Goal: Information Seeking & Learning: Learn about a topic

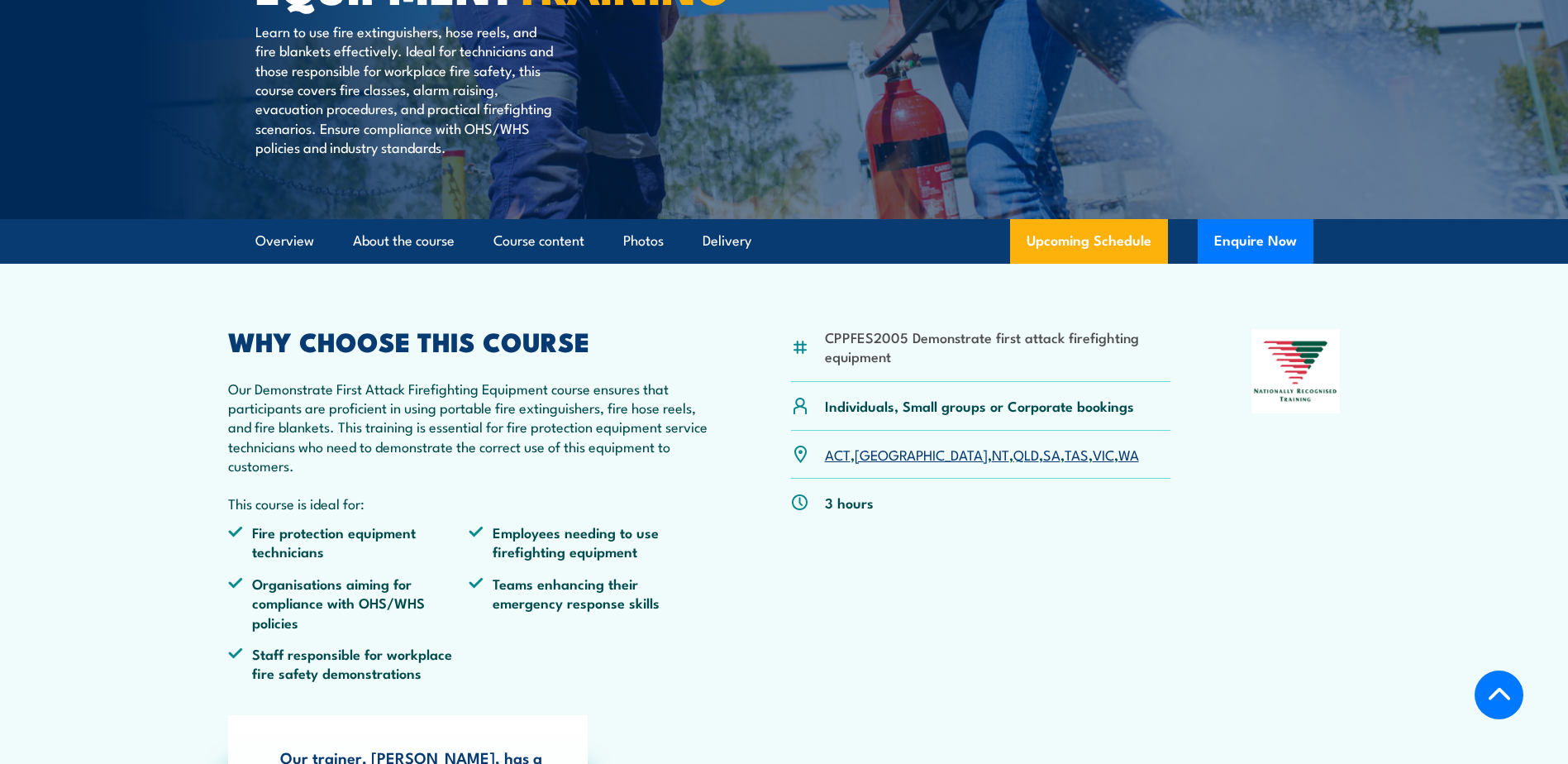
click at [1118, 464] on link "WA" at bounding box center [1128, 454] width 21 height 20
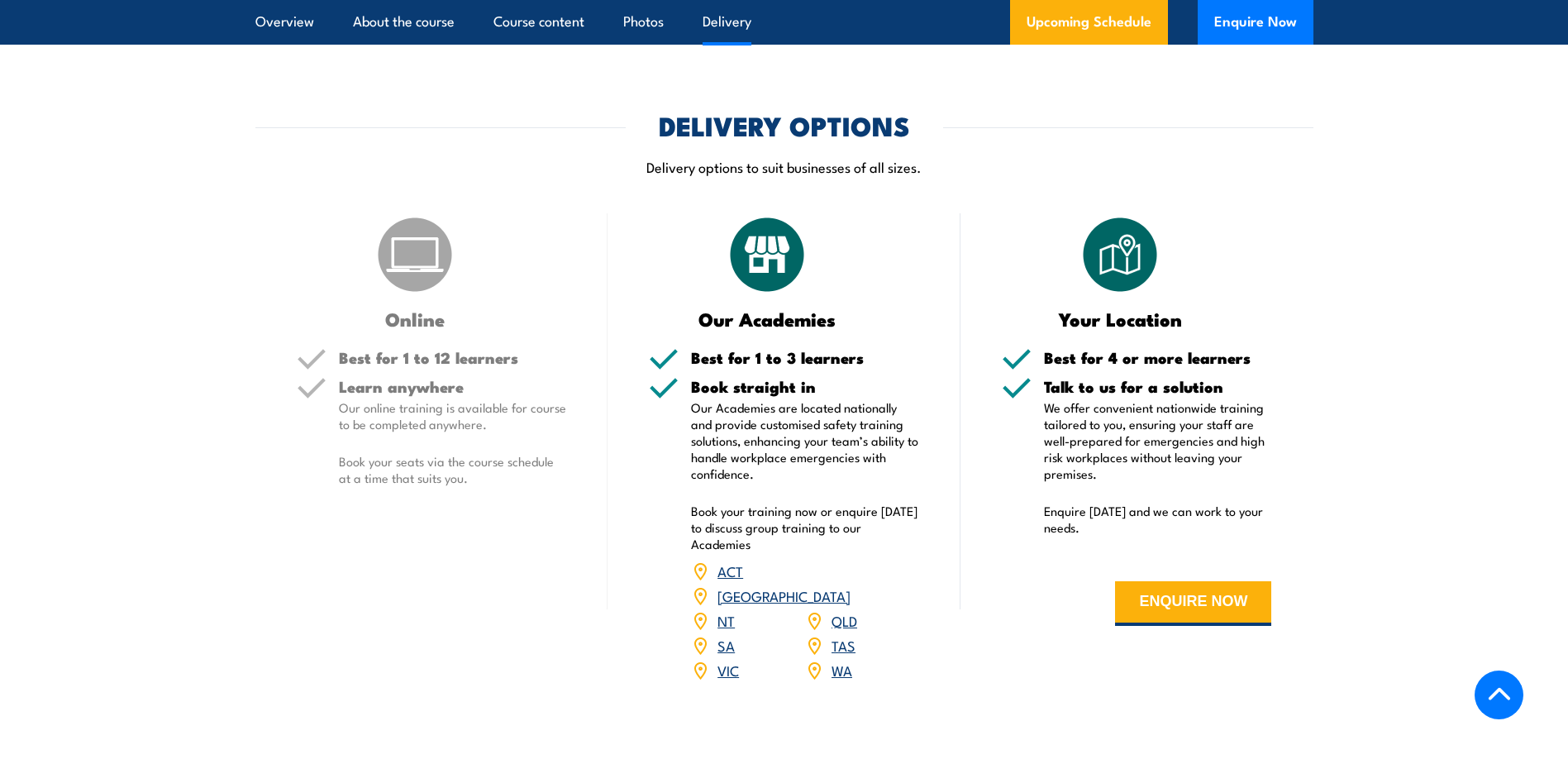
scroll to position [2337, 0]
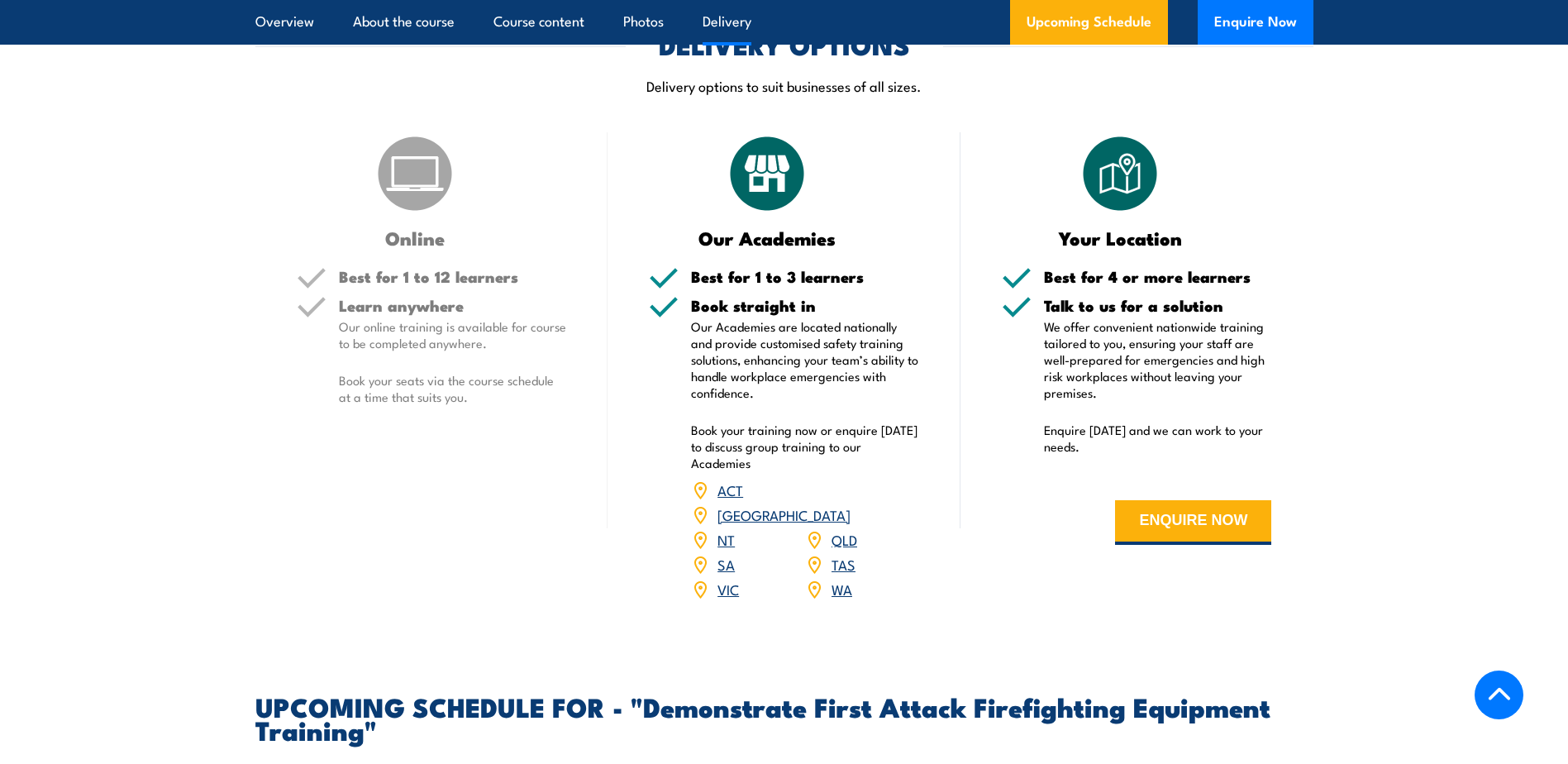
click at [838, 579] on link "WA" at bounding box center [842, 588] width 21 height 20
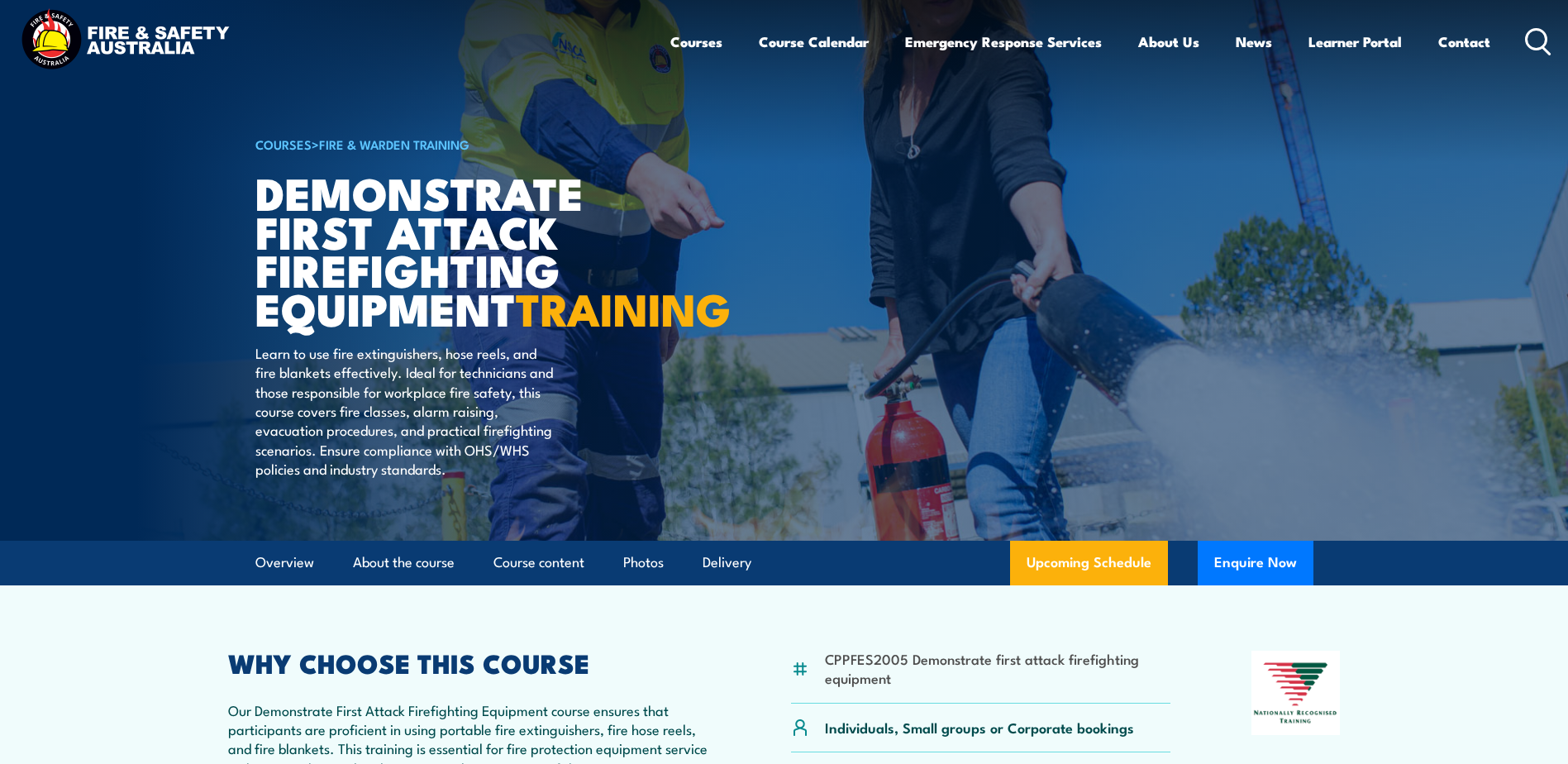
scroll to position [0, 0]
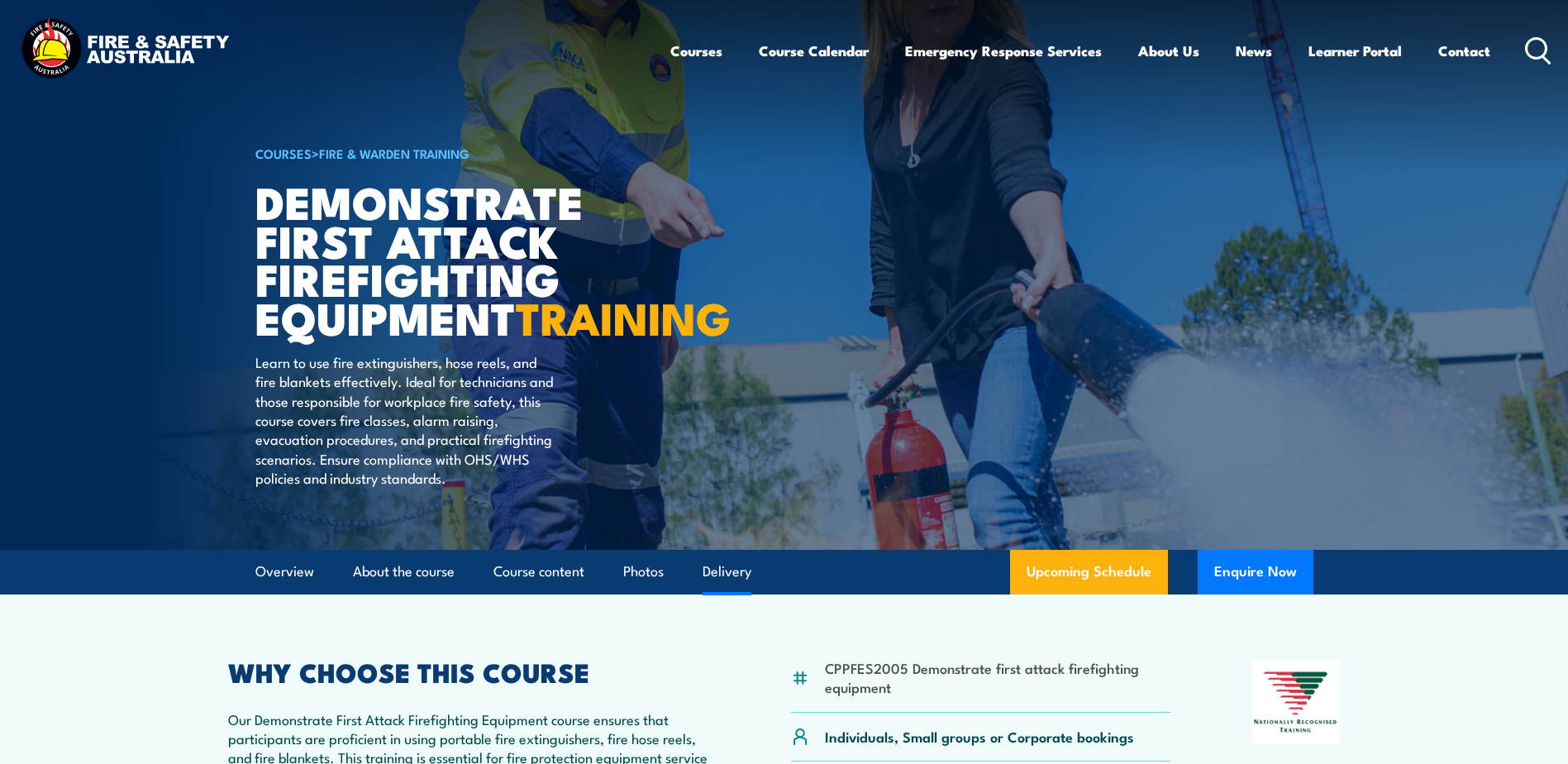
click at [744, 594] on link "Delivery" at bounding box center [727, 571] width 48 height 44
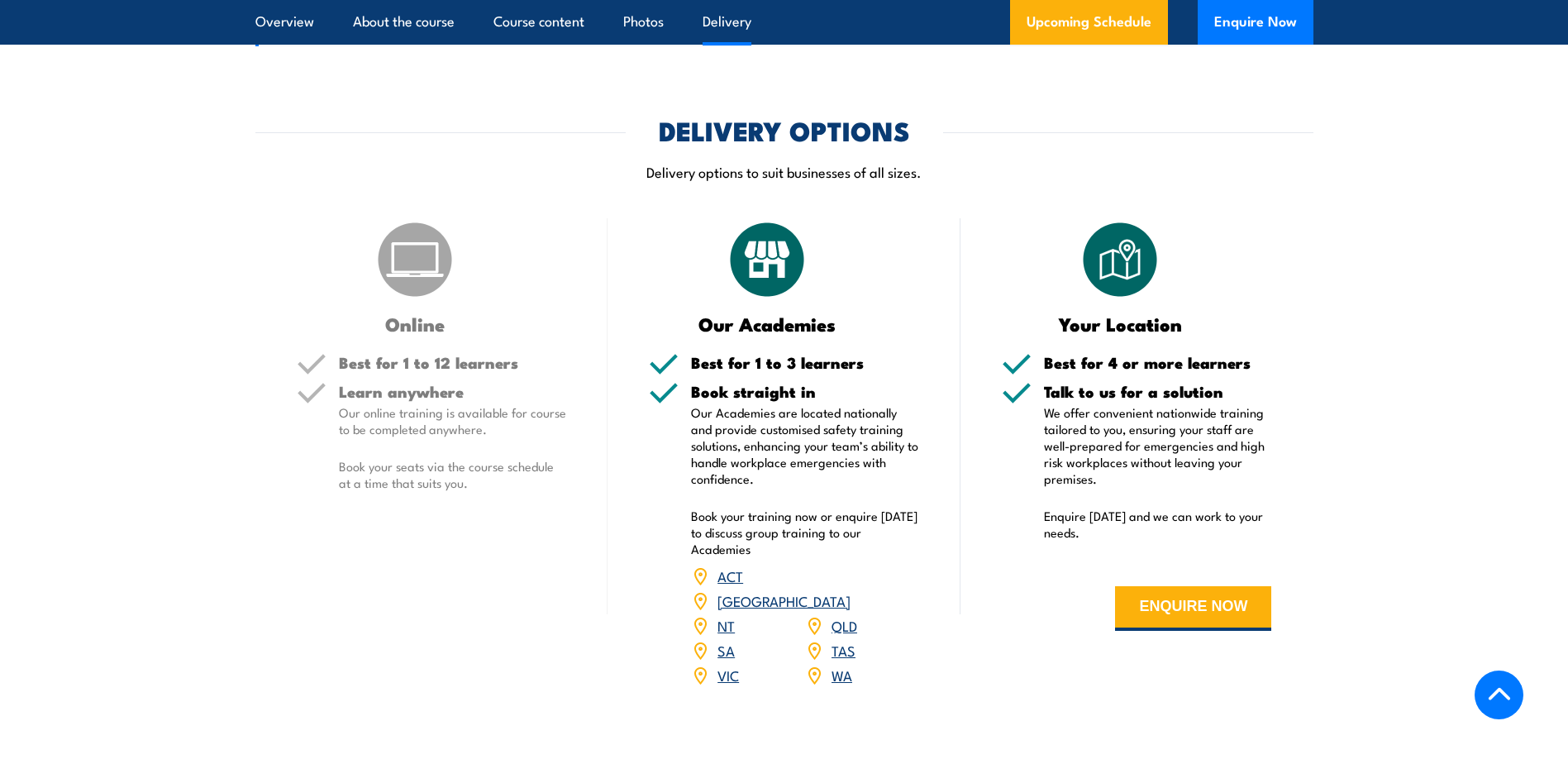
scroll to position [2259, 0]
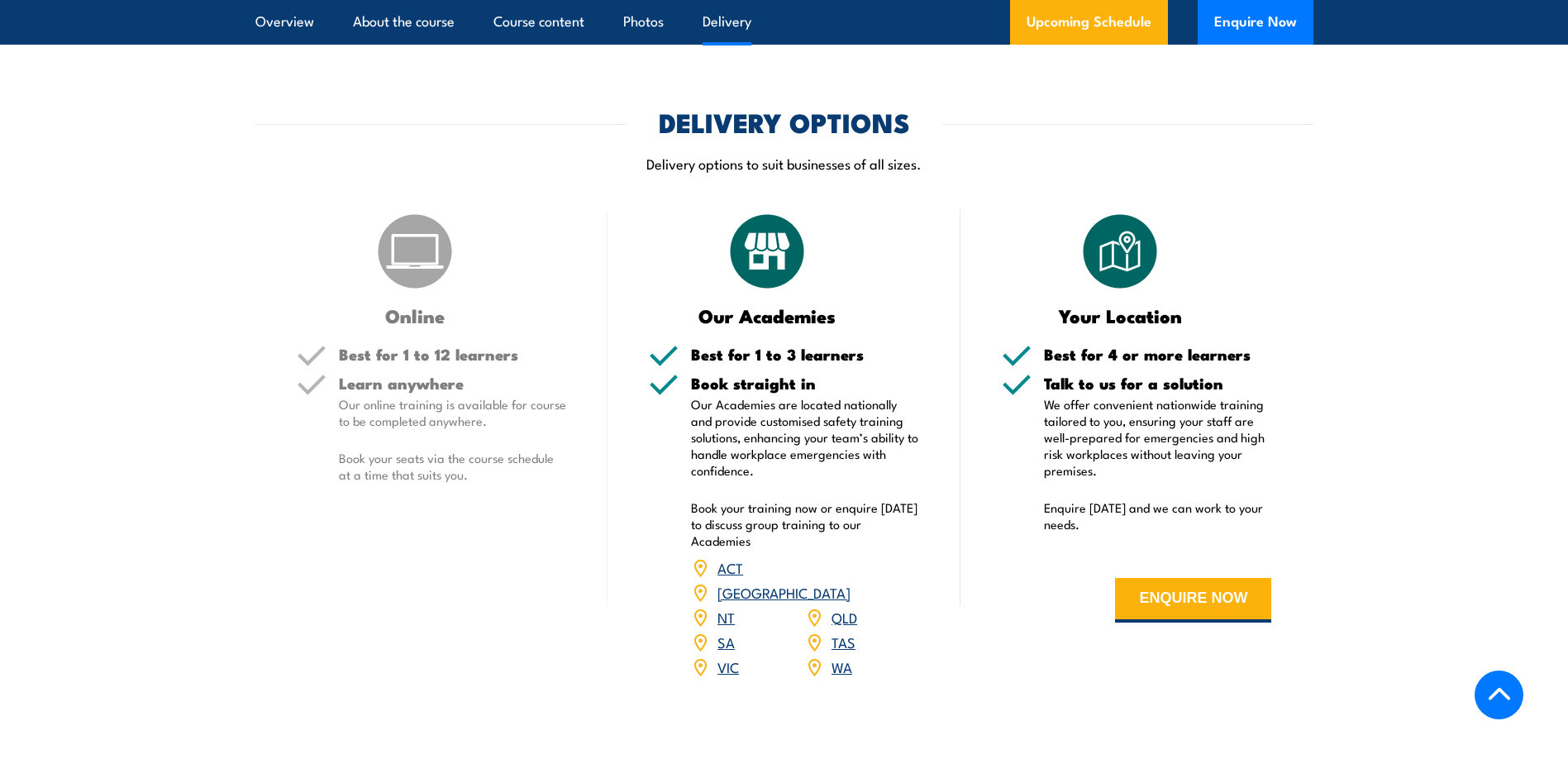
click at [834, 657] on link "WA" at bounding box center [842, 666] width 21 height 20
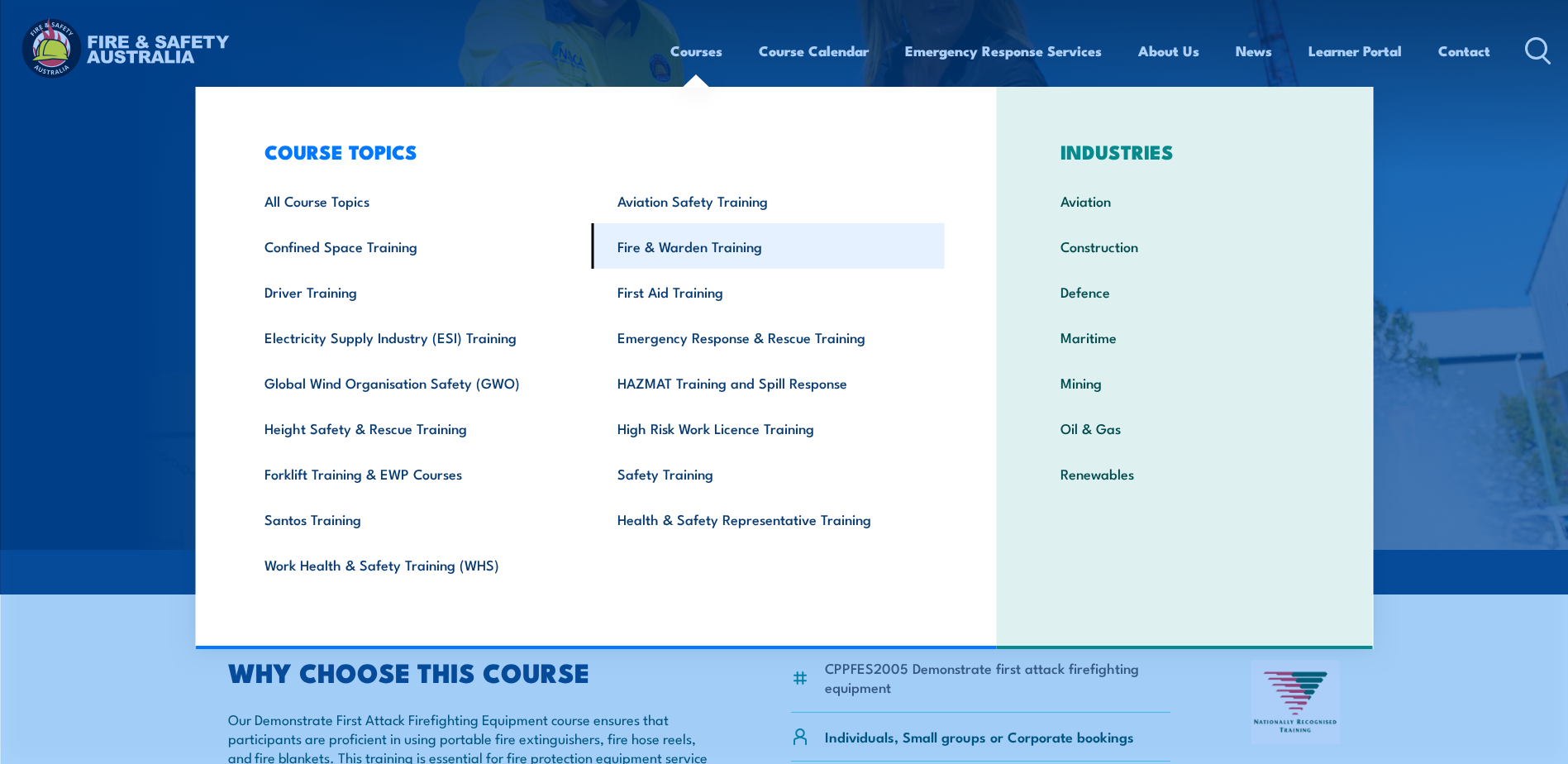
click at [718, 245] on link "Fire & Warden Training" at bounding box center [768, 245] width 353 height 46
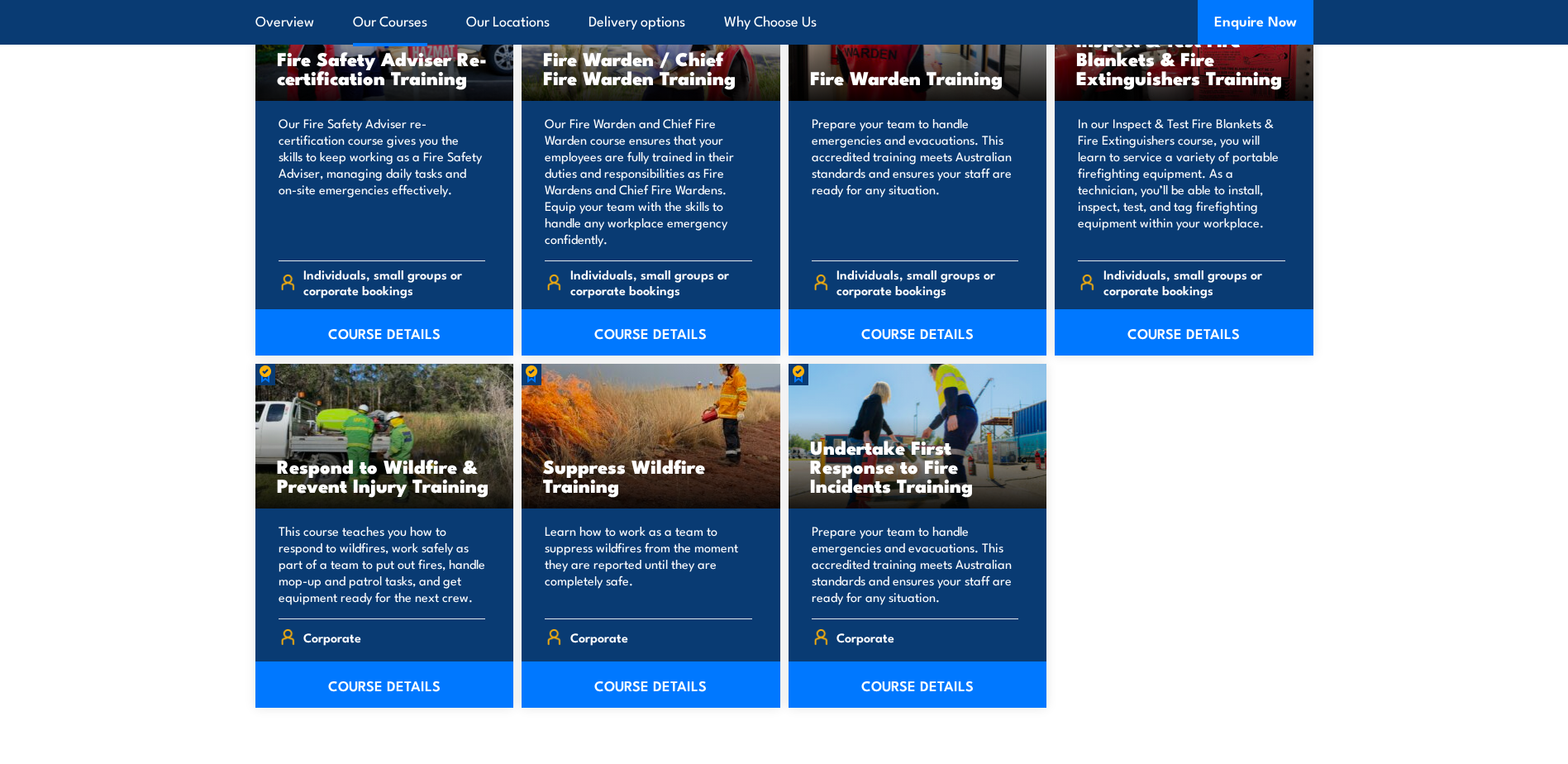
scroll to position [2398, 0]
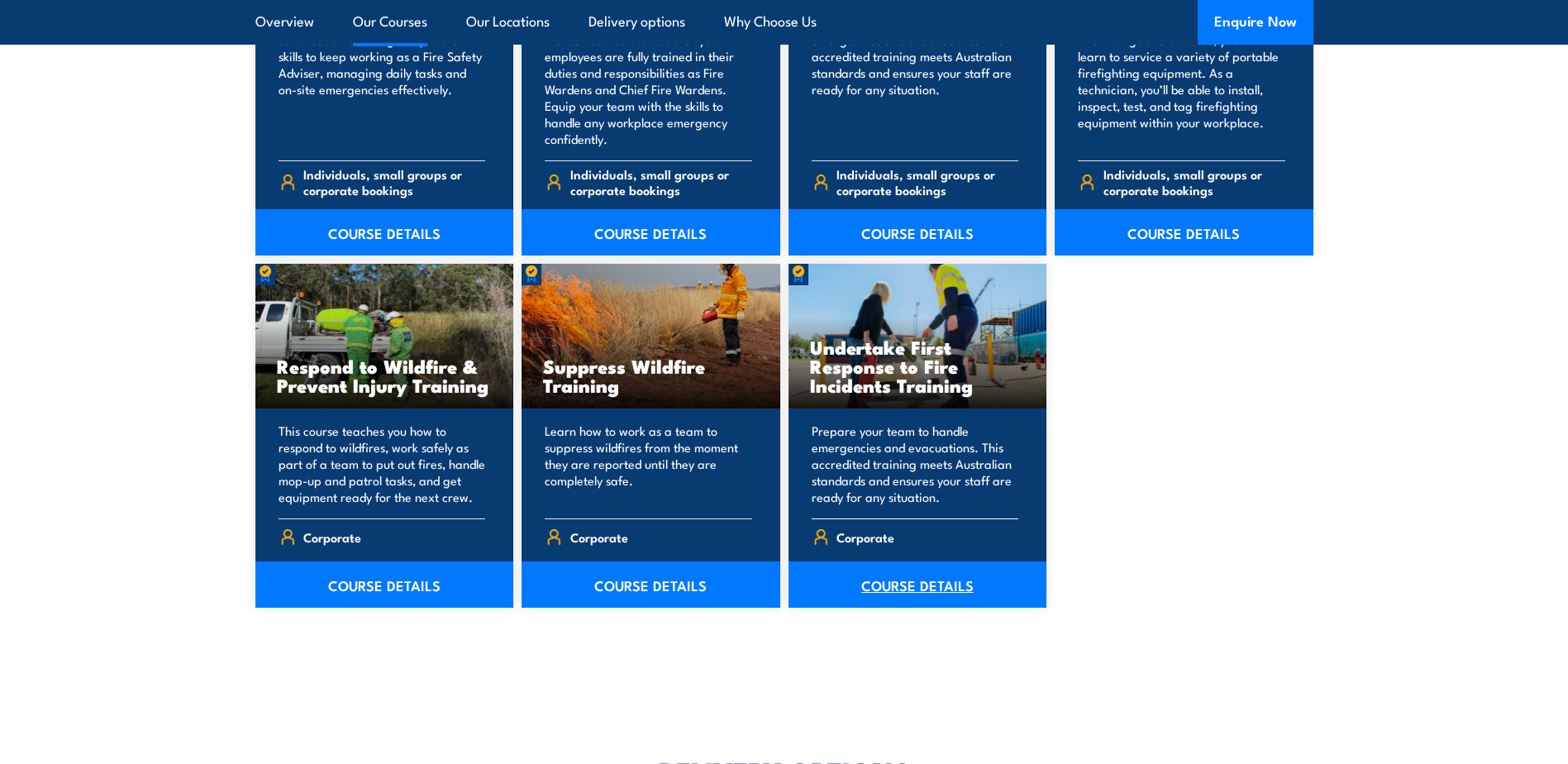
click at [897, 583] on link "COURSE DETAILS" at bounding box center [918, 585] width 259 height 47
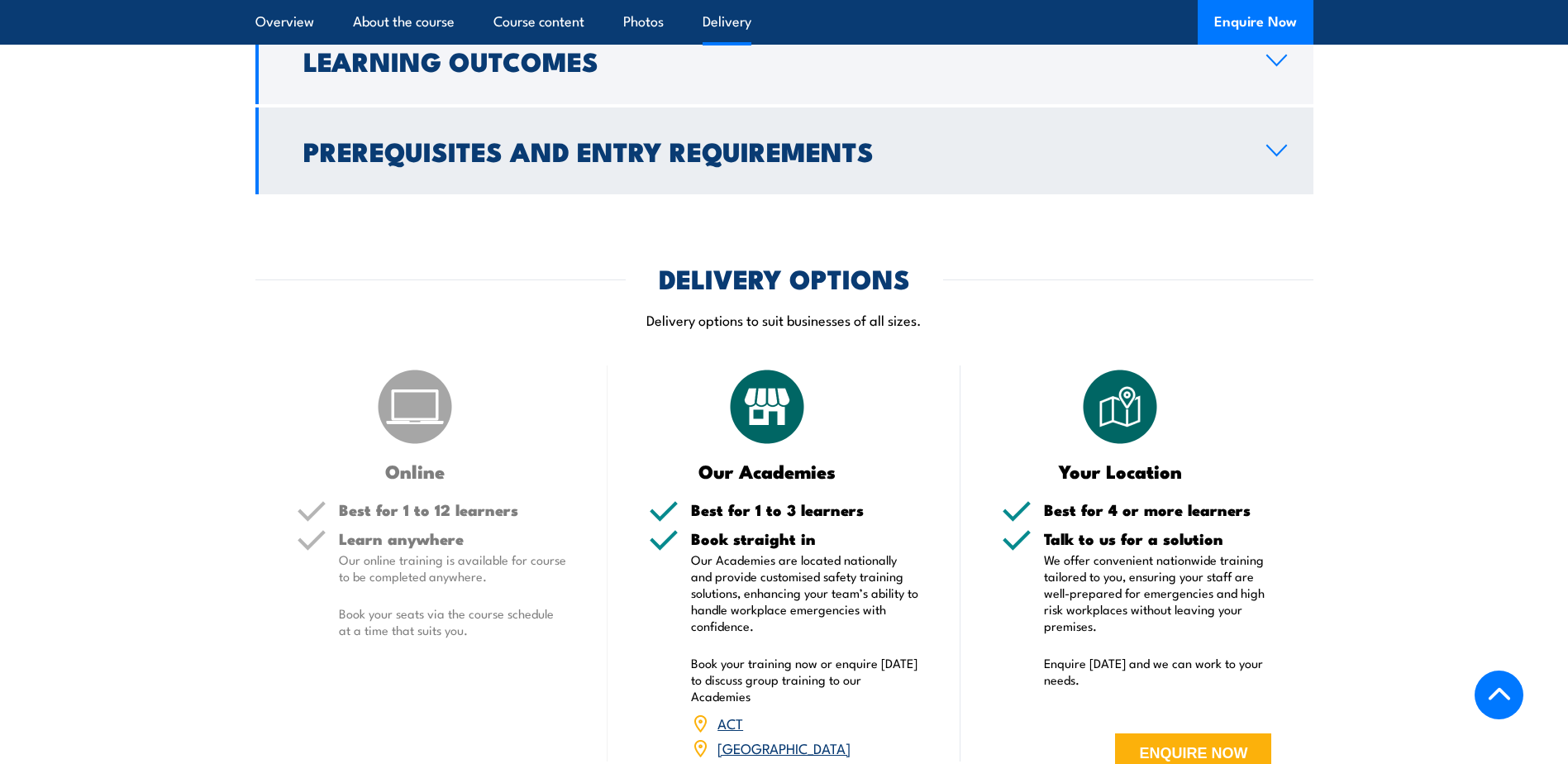
scroll to position [2067, 0]
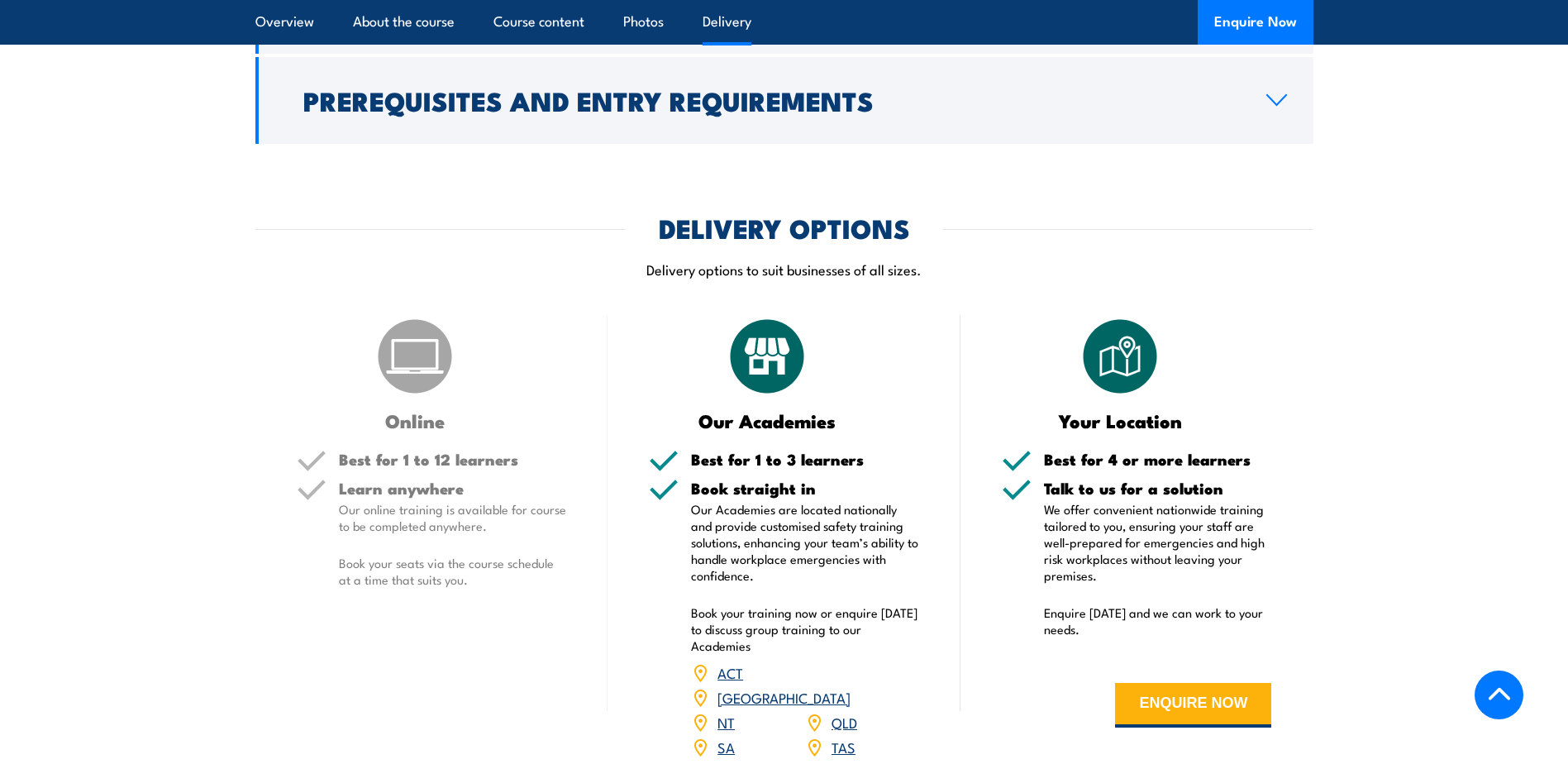
click at [838, 761] on link "WA" at bounding box center [842, 771] width 21 height 20
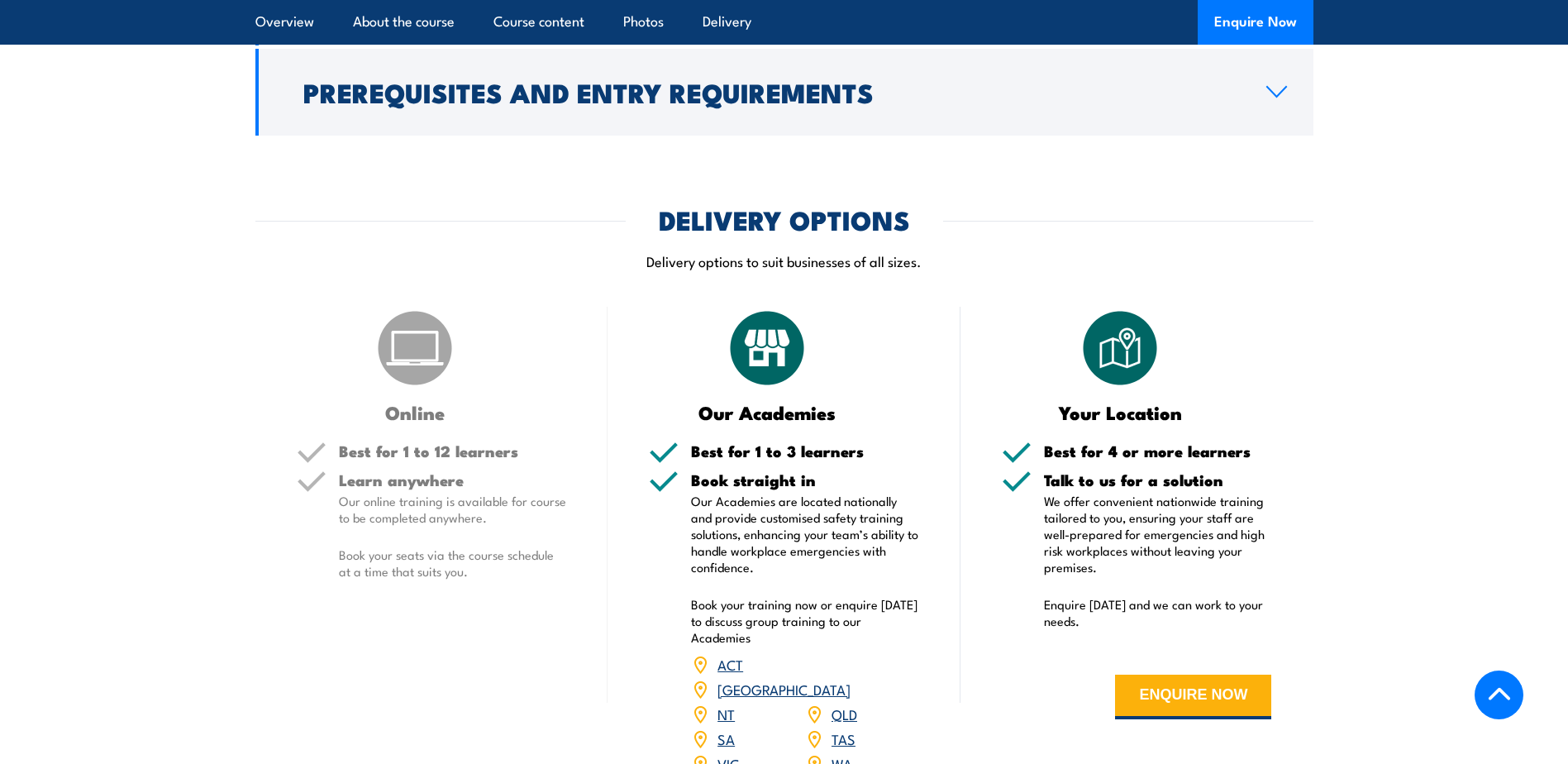
scroll to position [2233, 0]
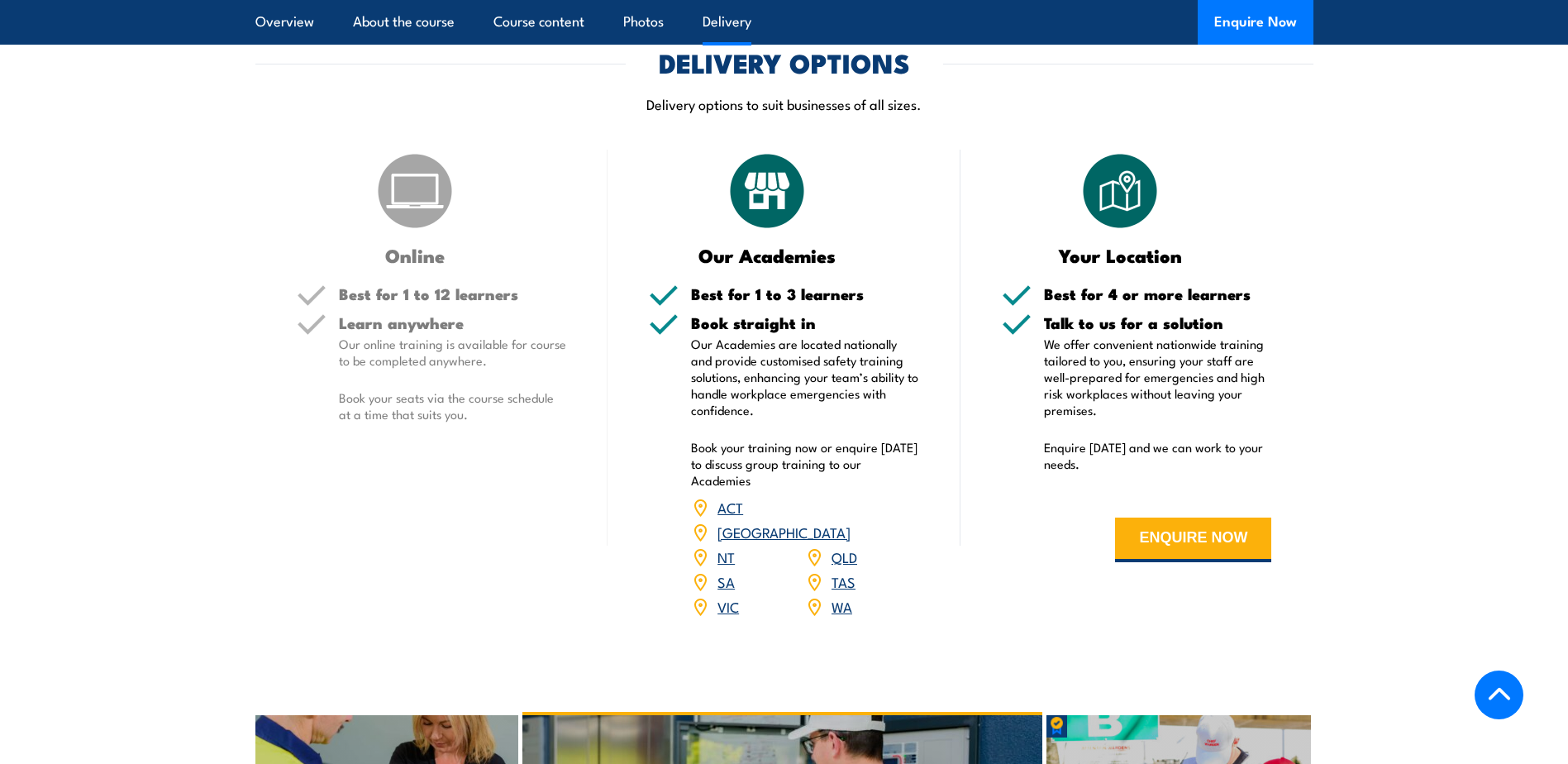
click at [844, 597] on link "WA" at bounding box center [842, 606] width 21 height 20
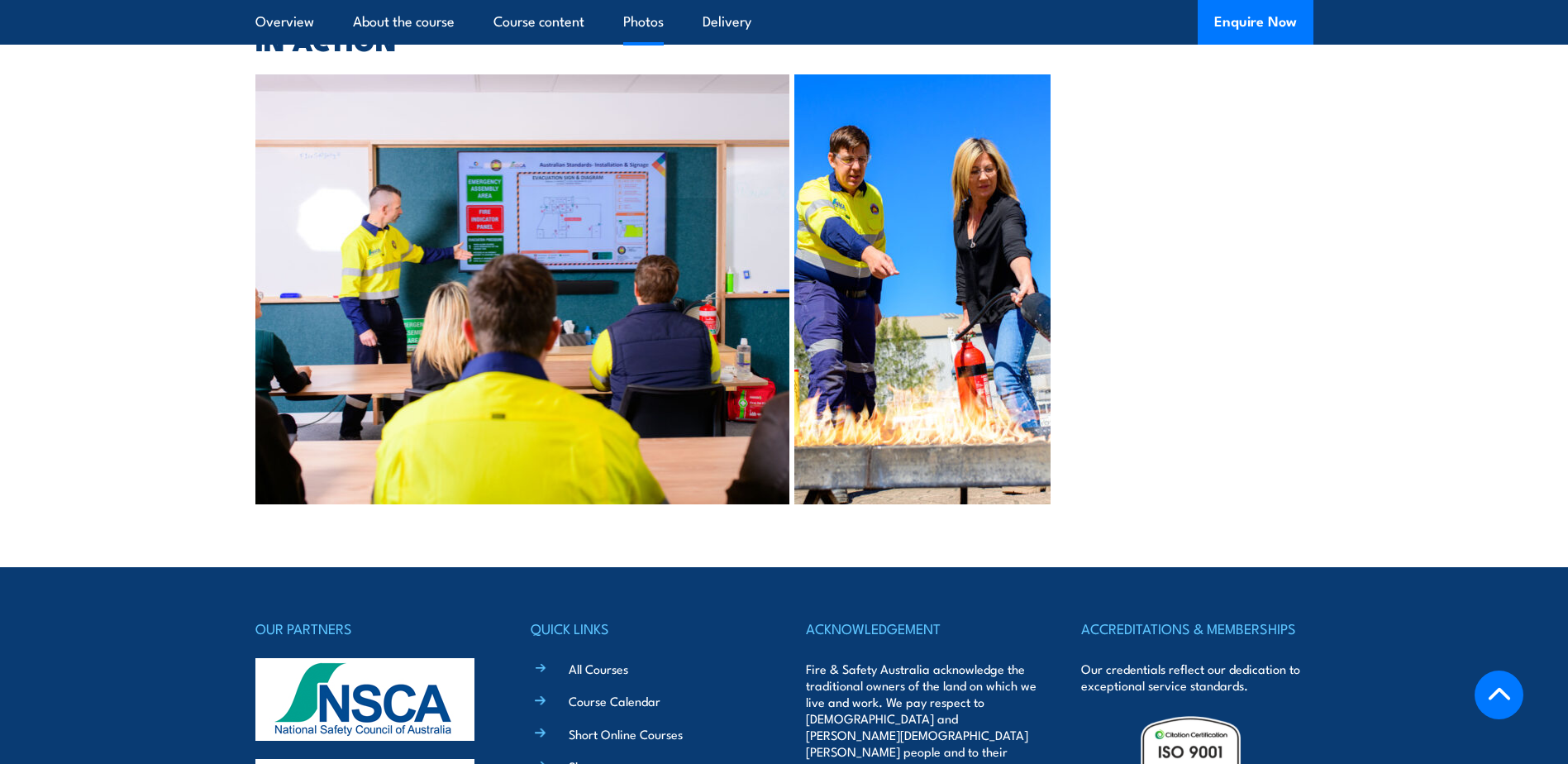
scroll to position [3804, 0]
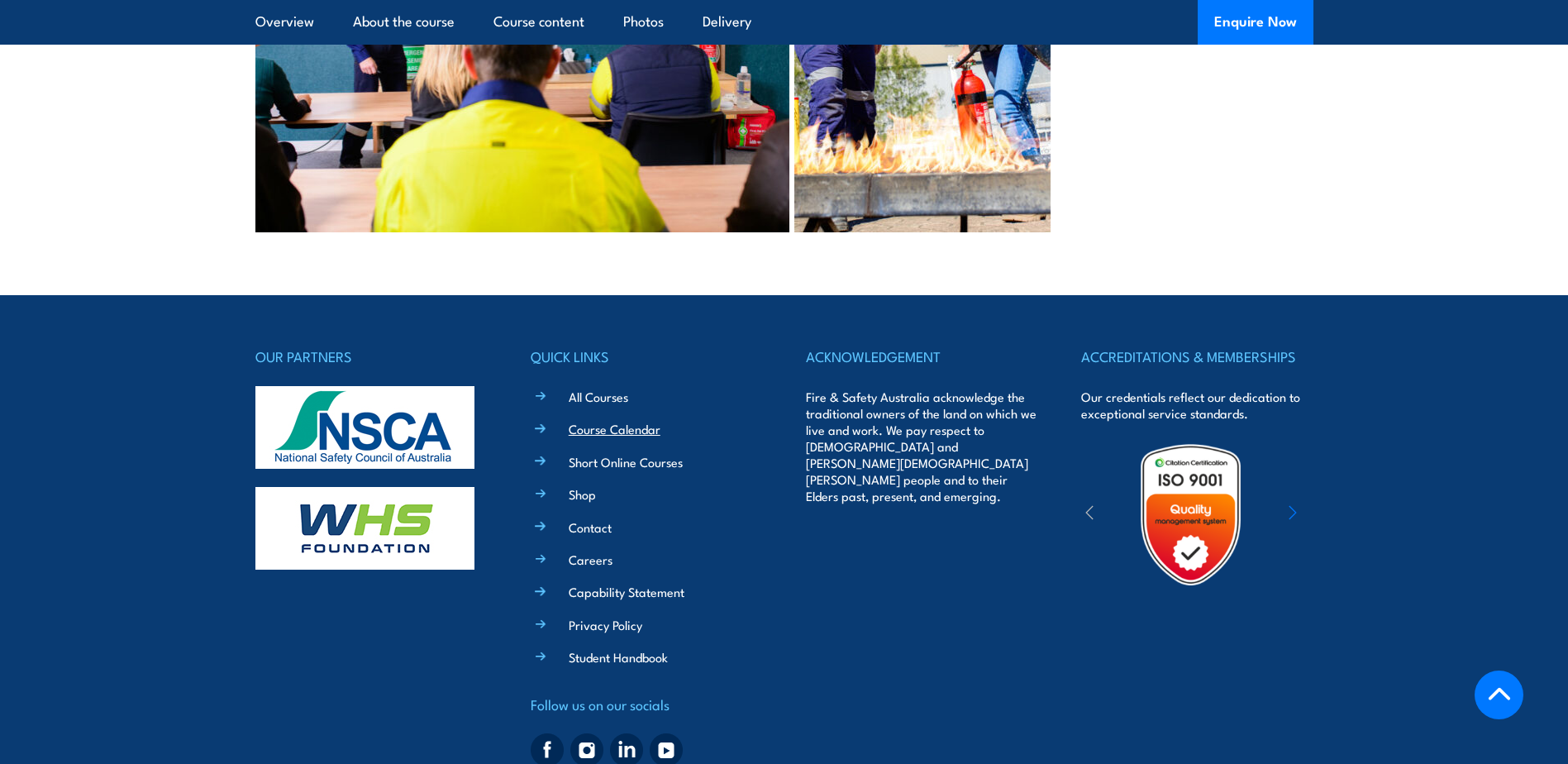
click at [616, 420] on link "Course Calendar" at bounding box center [614, 428] width 91 height 17
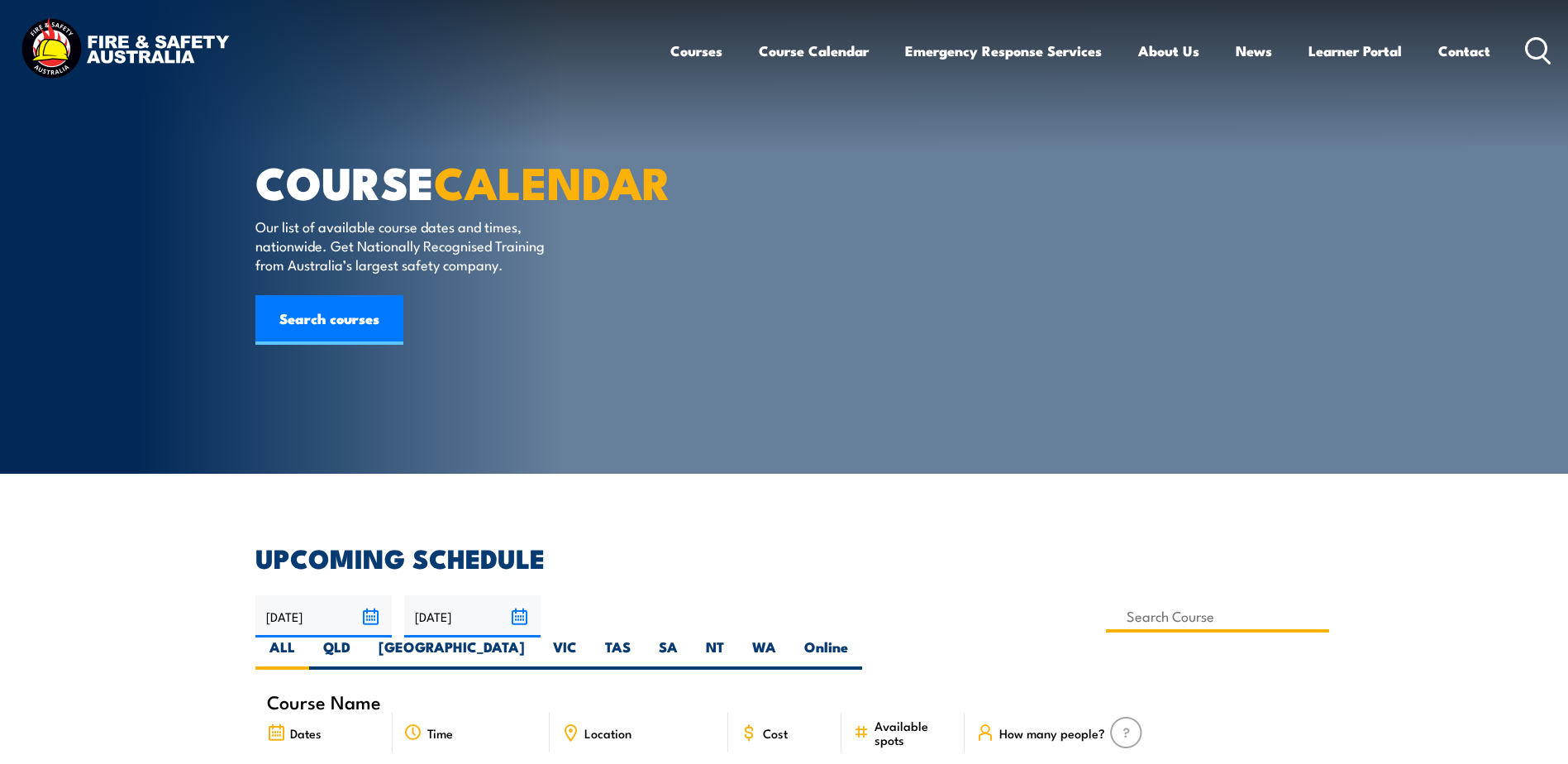
click at [1106, 623] on input at bounding box center [1218, 616] width 224 height 32
type input "Undertake First Response to Fire Incidents Training"
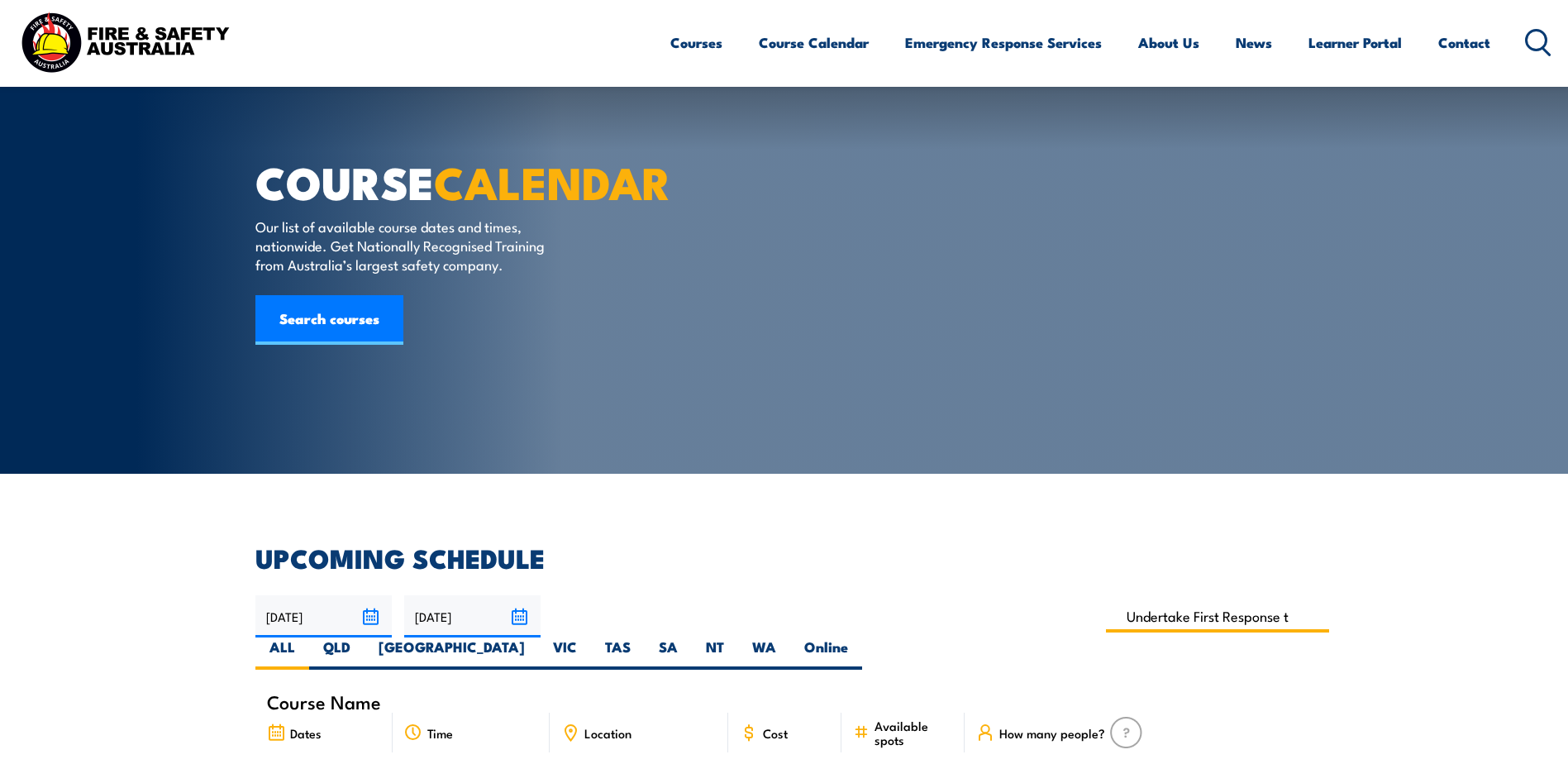
scroll to position [330, 0]
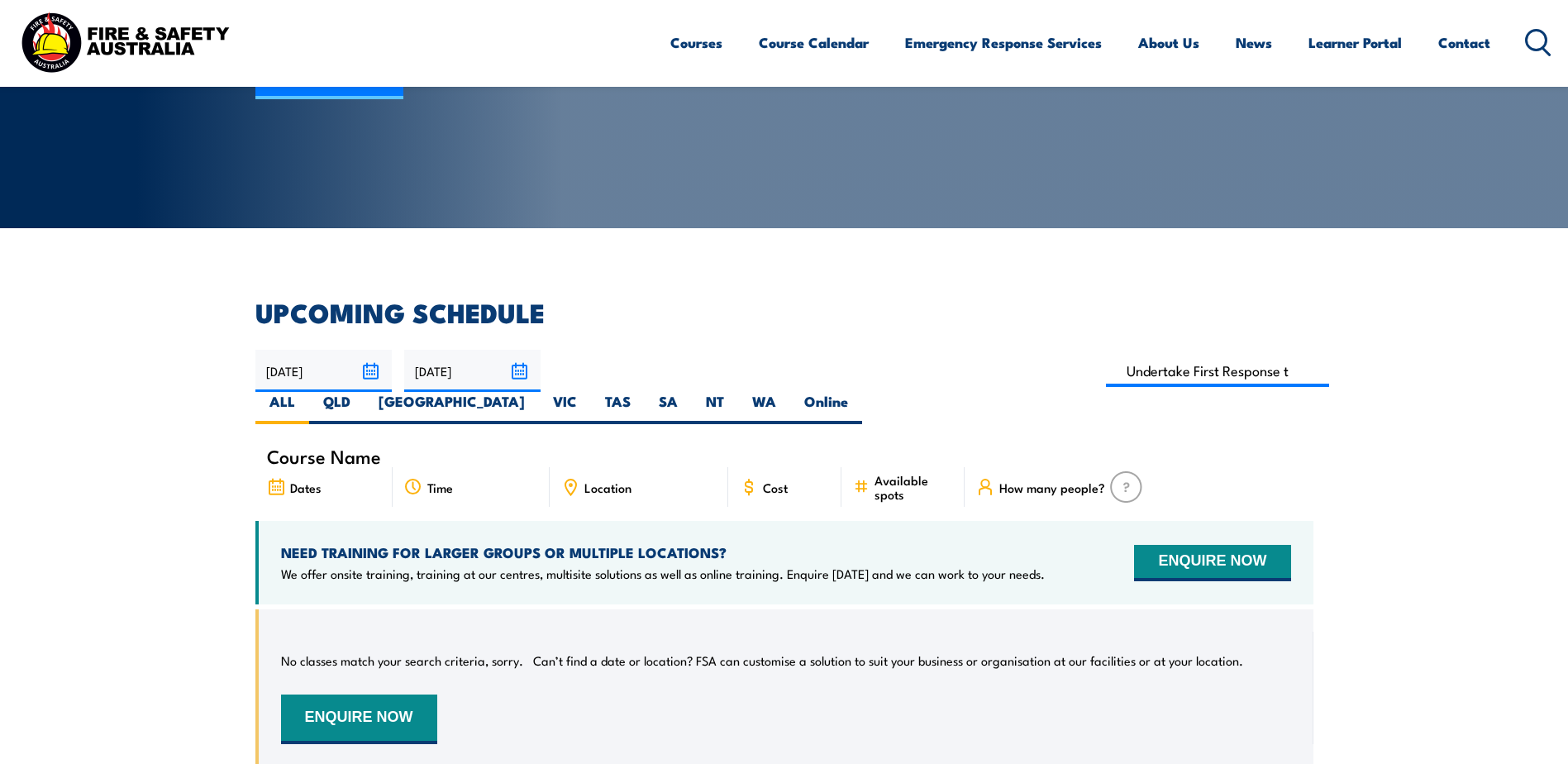
scroll to position [215, 0]
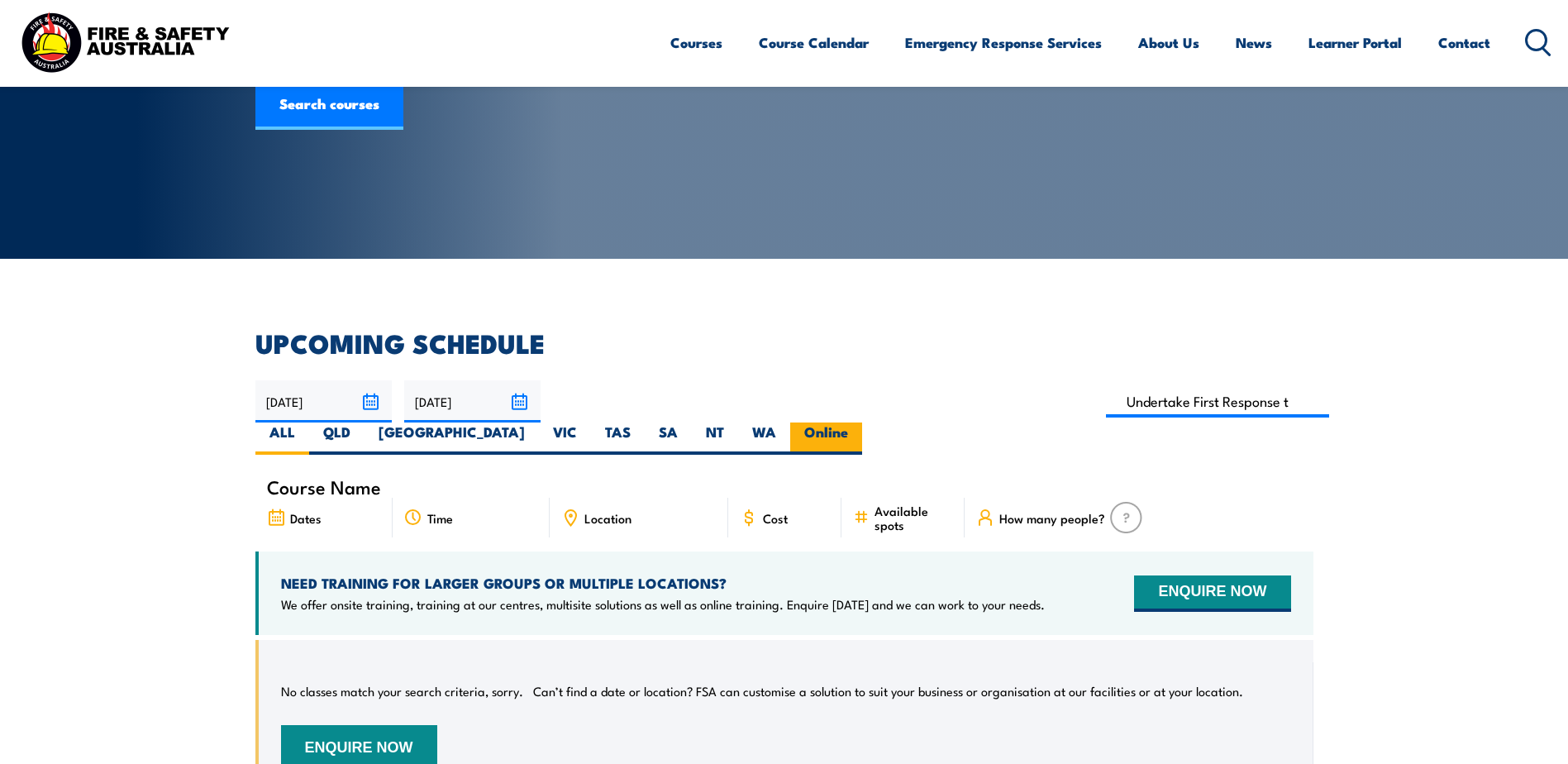
click at [862, 423] on label "Online" at bounding box center [827, 439] width 72 height 32
click at [859, 423] on input "Online" at bounding box center [853, 428] width 11 height 11
radio input "true"
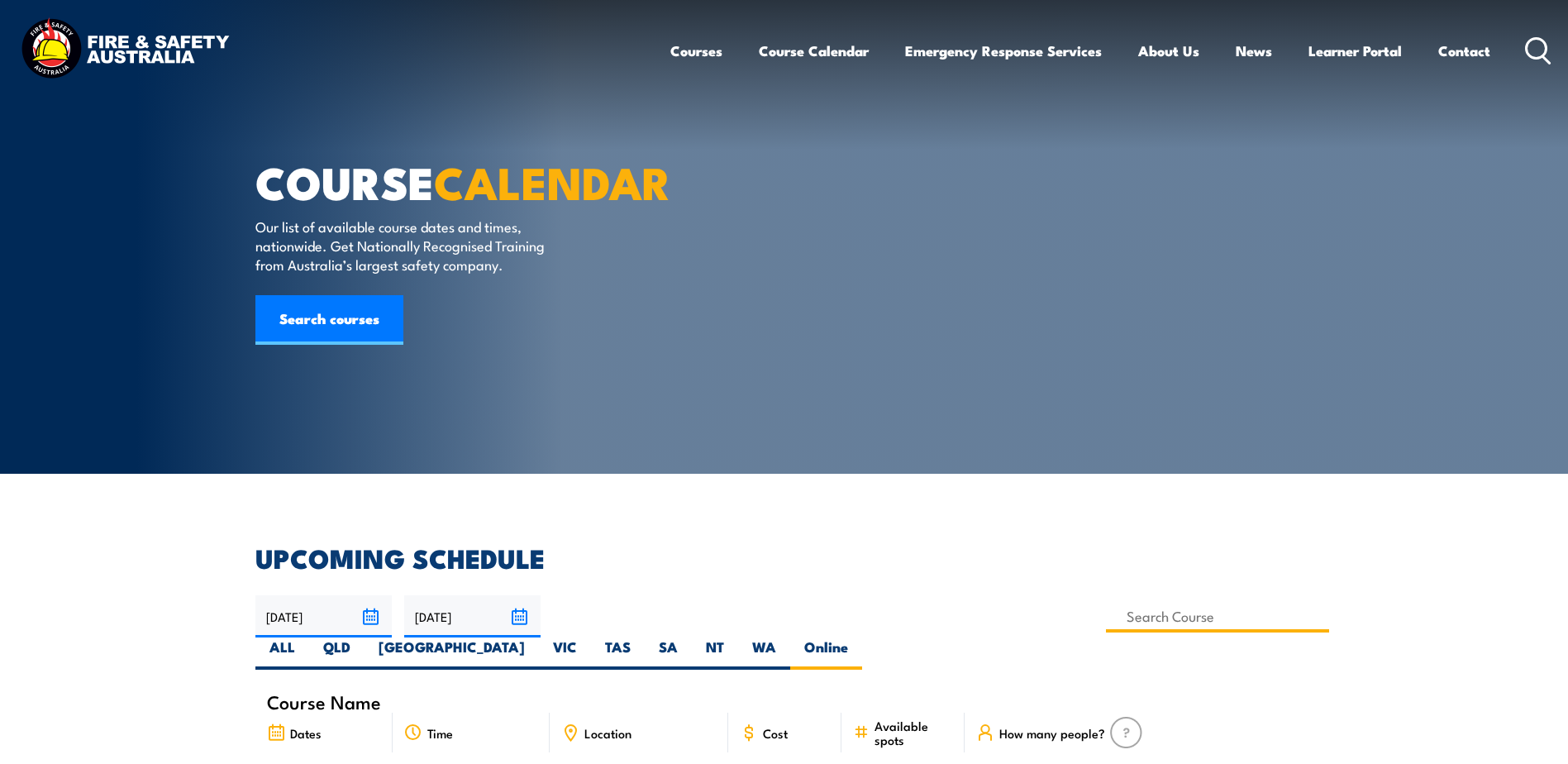
click at [1106, 616] on input at bounding box center [1218, 616] width 224 height 32
type input "Undertake First Response to Fire Incidents Training"
drag, startPoint x: 710, startPoint y: 212, endPoint x: 744, endPoint y: 156, distance: 65.5
click at [710, 212] on article "COURSE CALENDAR Our list of available course dates and times, nationwide. Get N…" at bounding box center [784, 236] width 1058 height 474
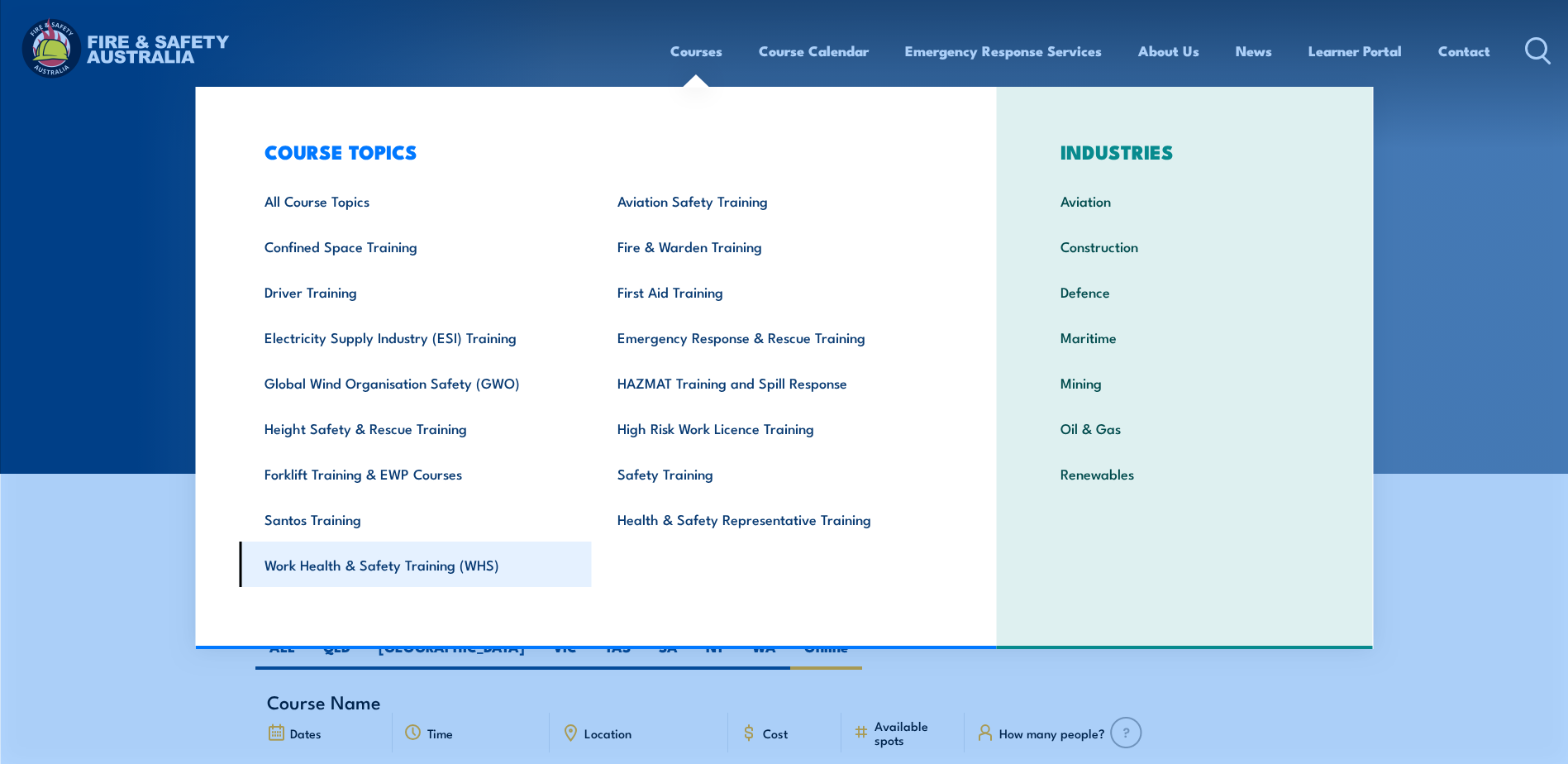
drag, startPoint x: 383, startPoint y: 571, endPoint x: 390, endPoint y: 562, distance: 11.4
click at [383, 571] on link "Work Health & Safety Training (WHS)" at bounding box center [416, 564] width 353 height 46
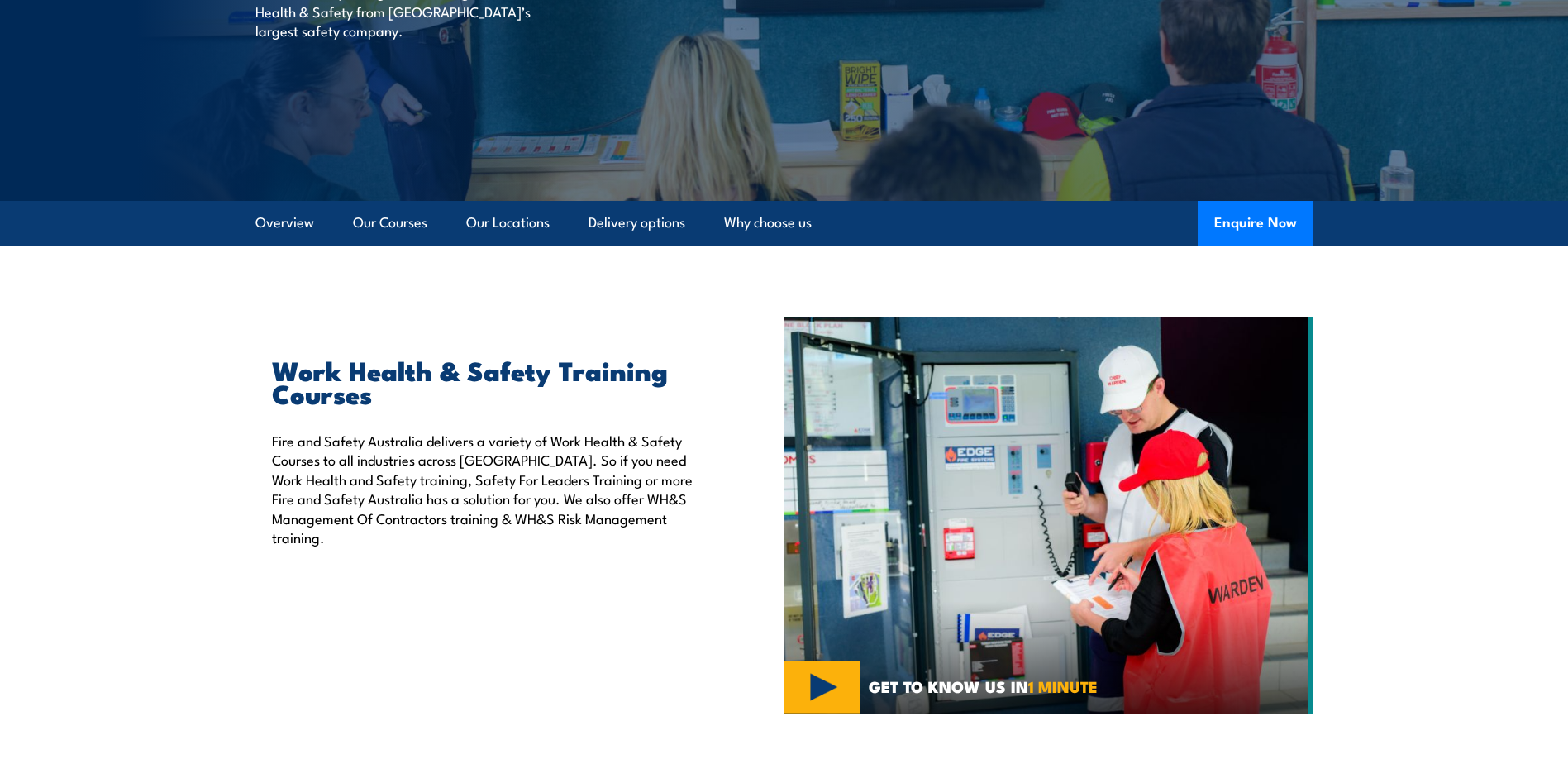
scroll to position [414, 0]
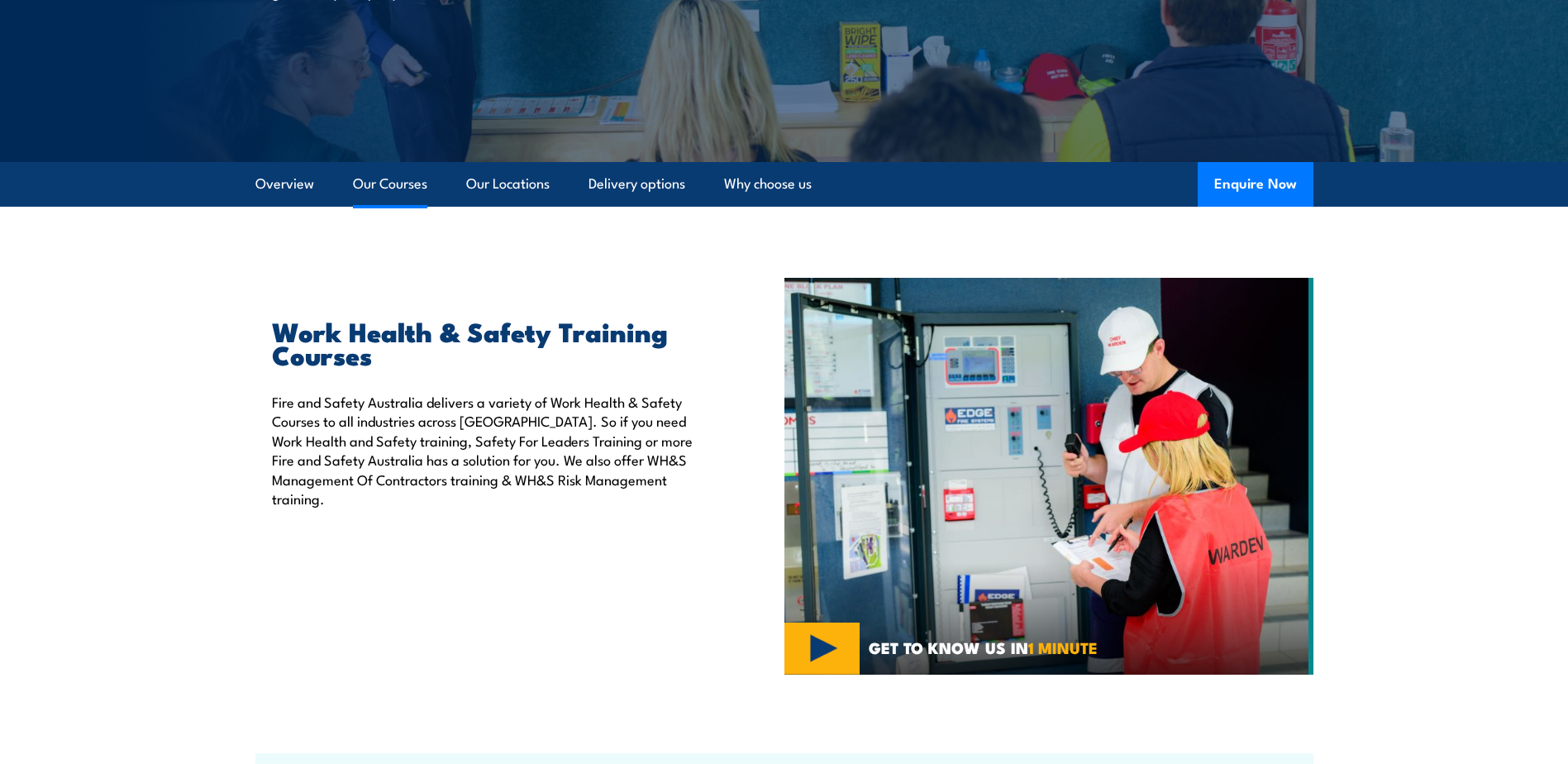
click at [381, 182] on link "Our Courses" at bounding box center [390, 184] width 74 height 44
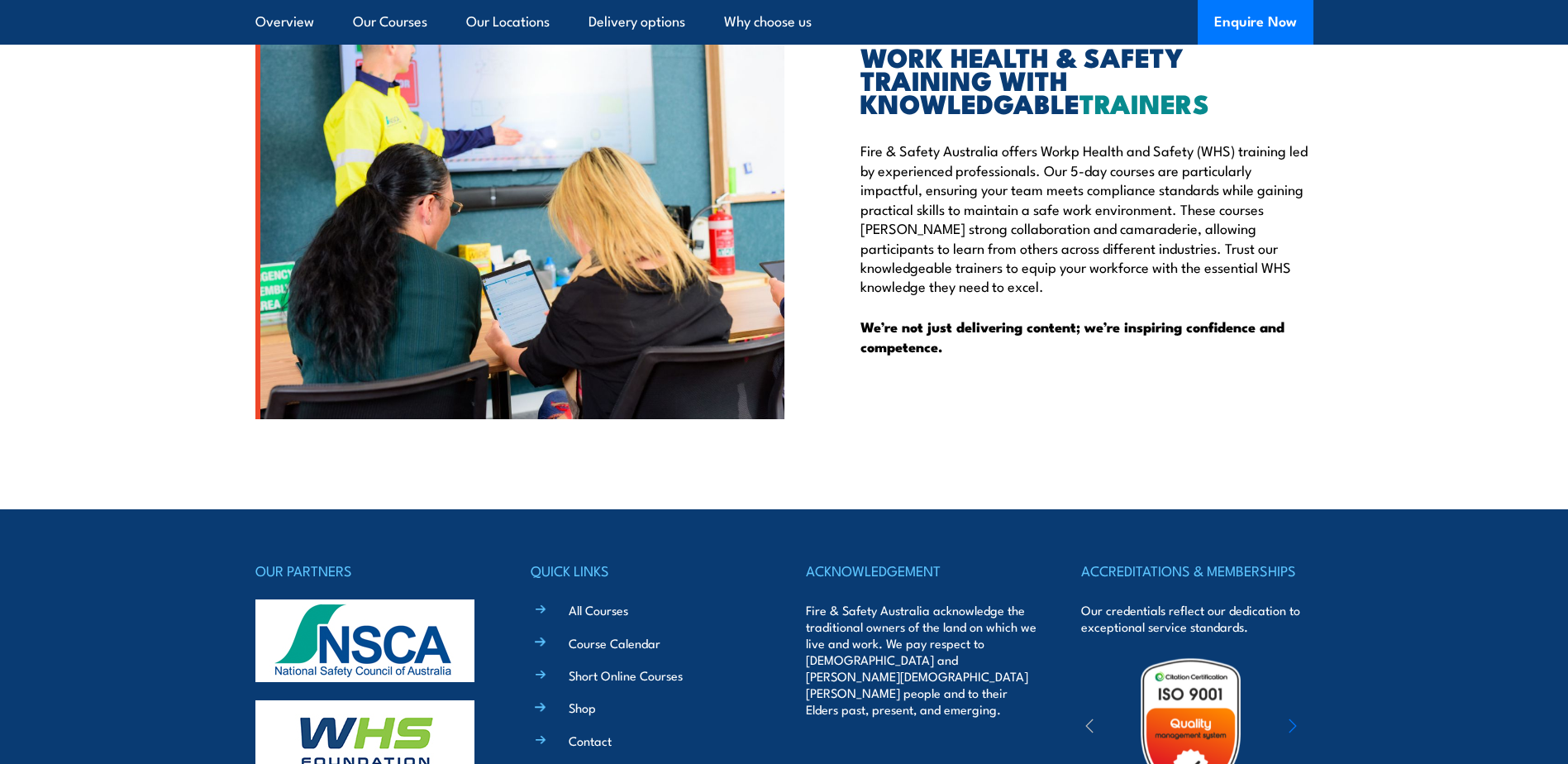
scroll to position [4306, 0]
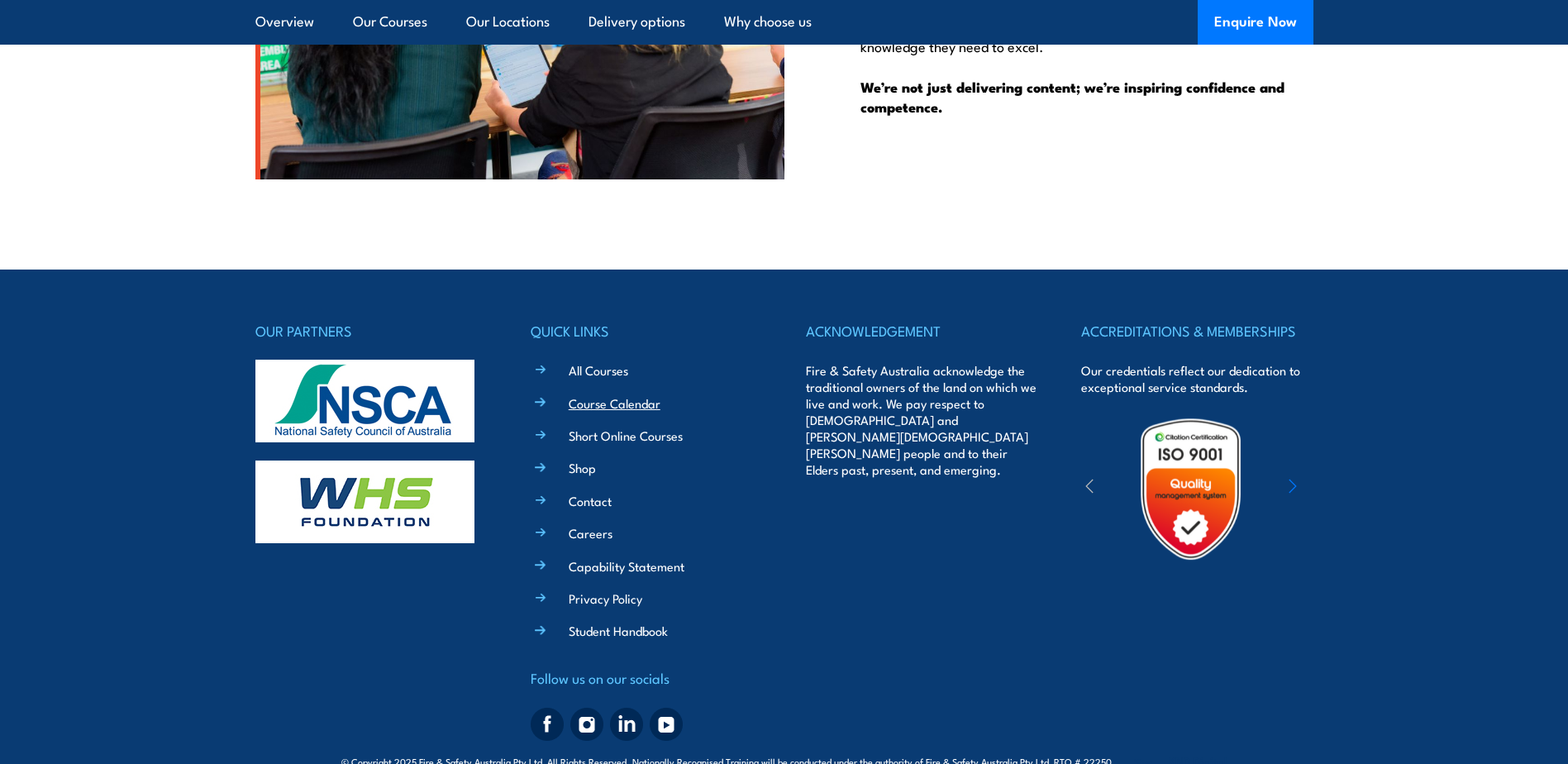
click at [591, 394] on link "Course Calendar" at bounding box center [614, 402] width 91 height 17
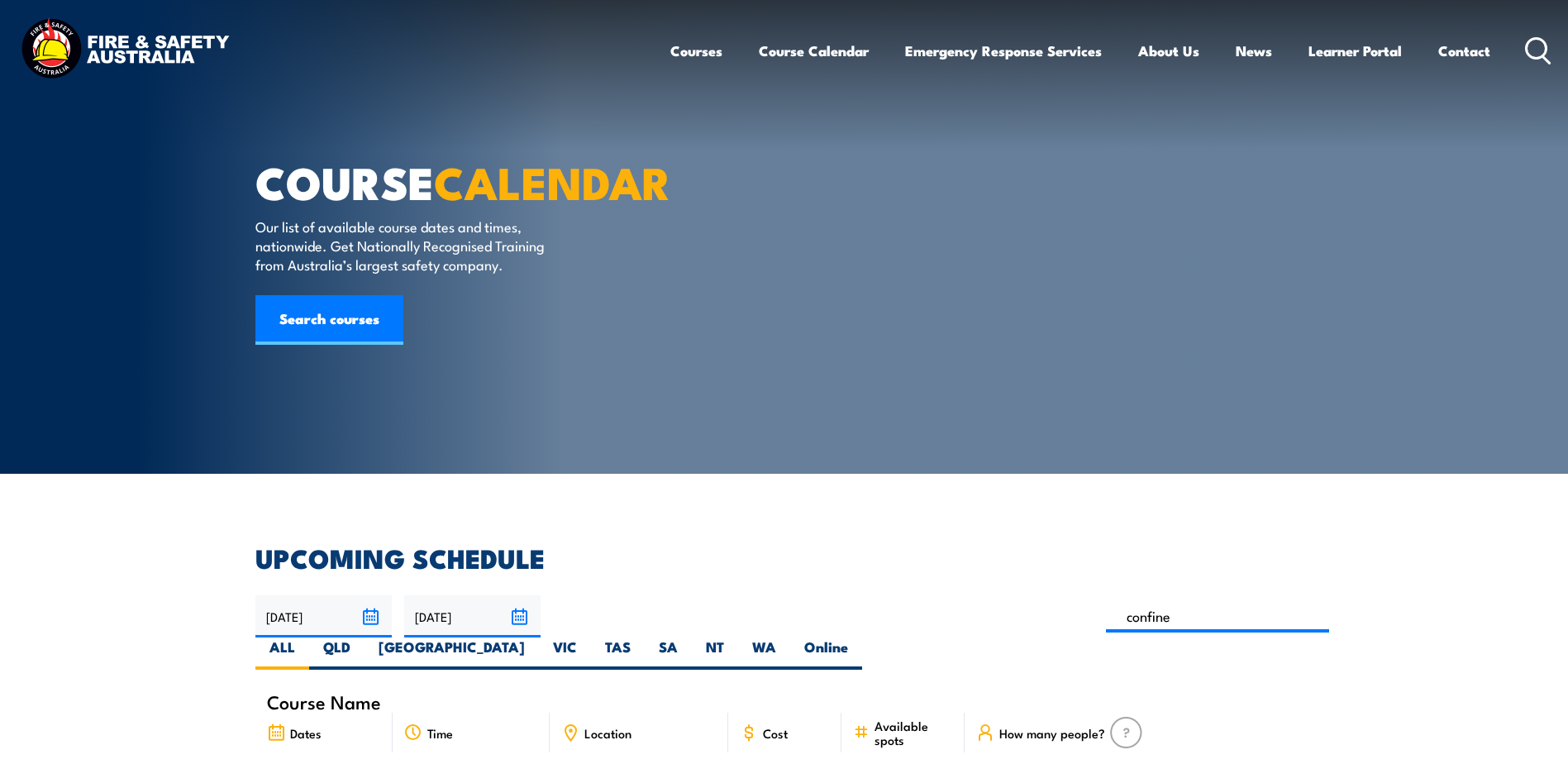
type input "Confined Space Entry & GTA Refresher – Mackay"
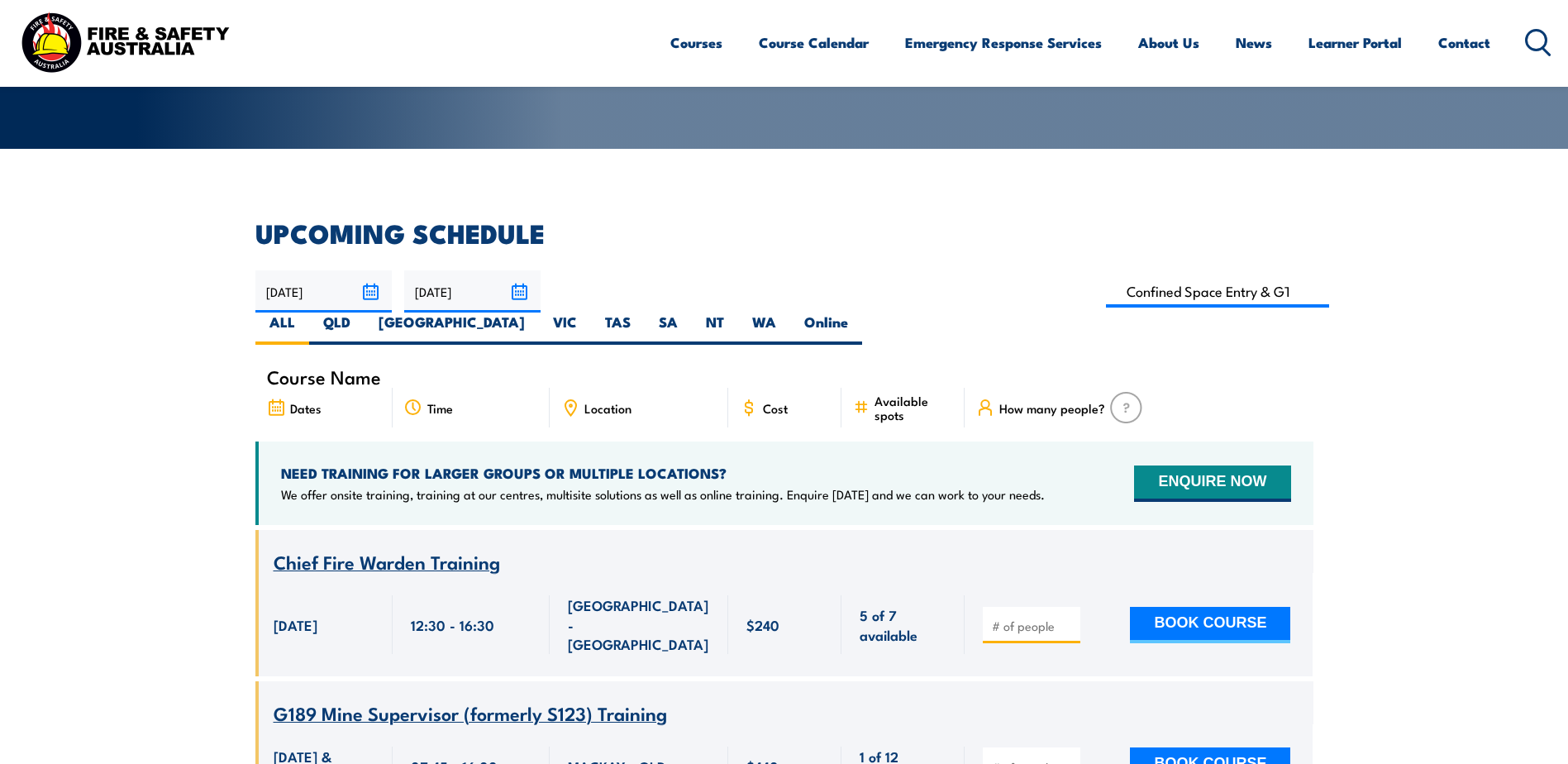
scroll to position [414, 0]
